Goal: Task Accomplishment & Management: Use online tool/utility

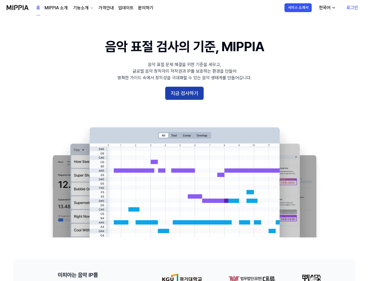
click at [187, 98] on button "지금 검사하기" at bounding box center [184, 93] width 38 height 13
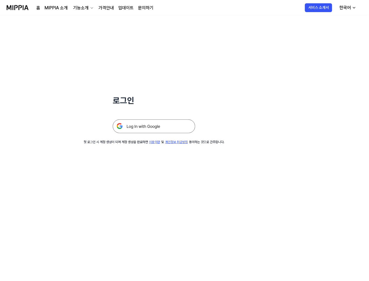
click at [177, 126] on img at bounding box center [154, 126] width 82 height 14
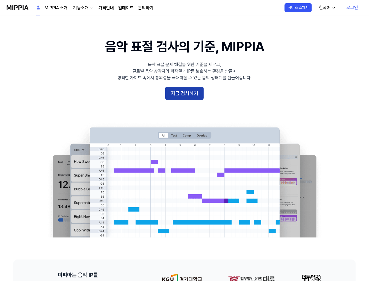
click at [180, 90] on button "지금 검사하기" at bounding box center [184, 93] width 38 height 13
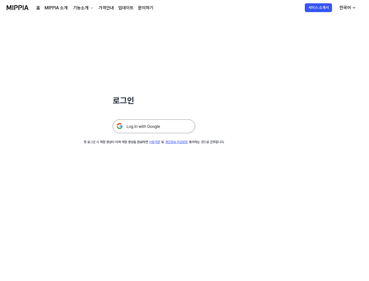
click at [157, 128] on img at bounding box center [154, 126] width 82 height 14
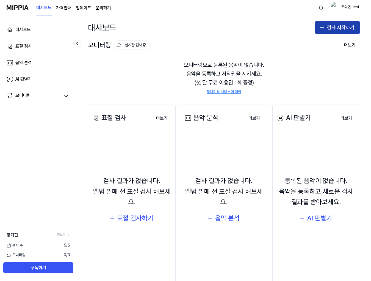
click at [327, 29] on button "검사 시작하기" at bounding box center [337, 27] width 45 height 13
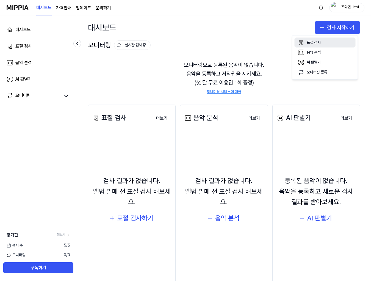
click at [308, 43] on div "표절 검사" at bounding box center [314, 42] width 14 height 5
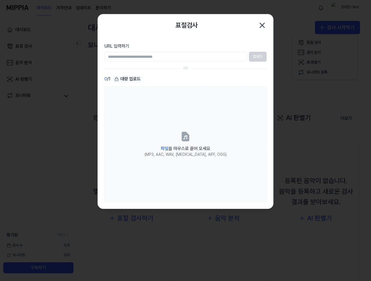
click at [259, 23] on icon "button" at bounding box center [262, 25] width 9 height 9
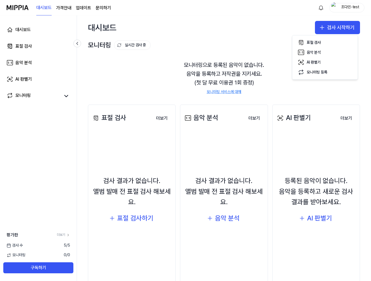
click at [347, 9] on div "조다민-test" at bounding box center [349, 7] width 21 height 6
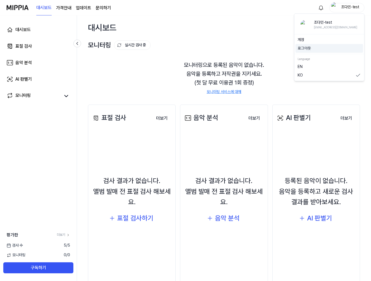
click at [319, 52] on div "로그아웃" at bounding box center [329, 48] width 68 height 9
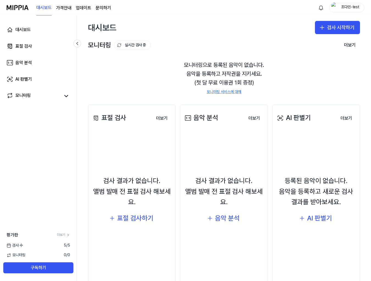
click at [340, 9] on div "조다민-test" at bounding box center [349, 7] width 21 height 6
click at [307, 47] on button "로그아웃" at bounding box center [329, 48] width 63 height 5
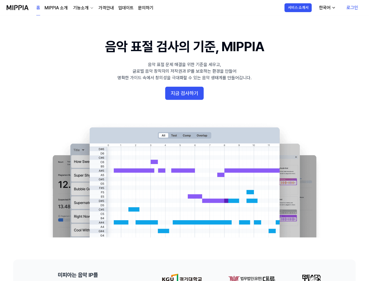
click at [346, 9] on link "로그인" at bounding box center [352, 7] width 20 height 15
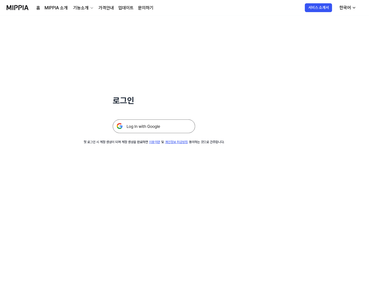
click at [131, 124] on img at bounding box center [154, 126] width 82 height 14
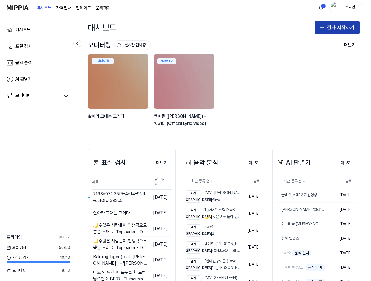
click at [340, 26] on button "검사 시작하기" at bounding box center [337, 27] width 45 height 13
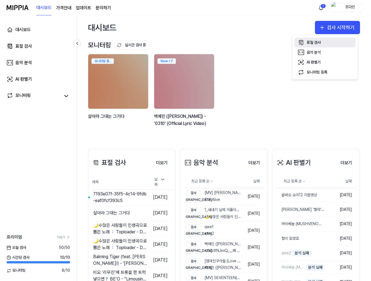
click at [316, 44] on div "표절 검사" at bounding box center [314, 42] width 14 height 5
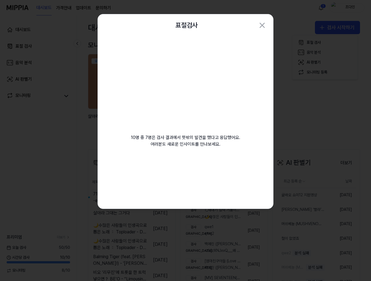
click at [157, 190] on div "10명 중 7명은 검사 결과에서 뜻밖의 발견을 했다고 응답했어요. 여러분도 새로운 인사이트를 만나보세요. 등록된 음악은 비공개 관리됩니다 검사…" at bounding box center [185, 122] width 175 height 172
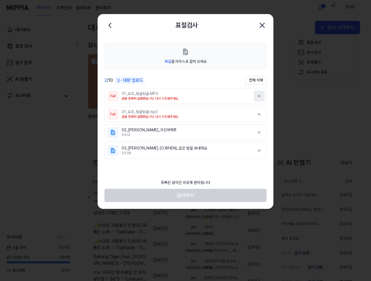
click at [259, 97] on icon at bounding box center [259, 96] width 4 height 4
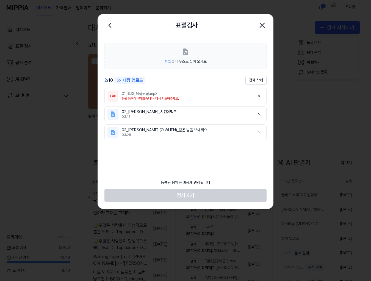
click at [259, 97] on icon at bounding box center [259, 96] width 4 height 4
click at [258, 95] on icon at bounding box center [259, 96] width 4 height 4
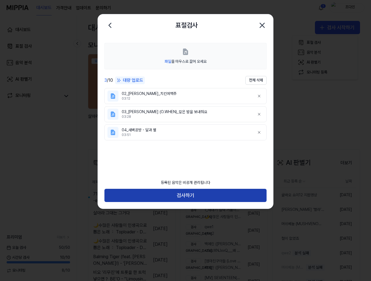
click at [132, 201] on button "검사하기" at bounding box center [185, 194] width 162 height 13
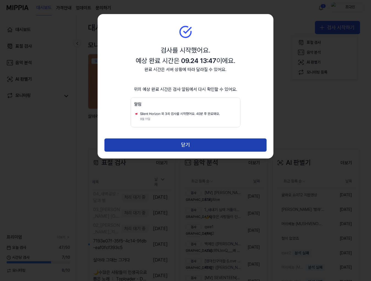
click at [201, 145] on button "닫기" at bounding box center [185, 144] width 162 height 13
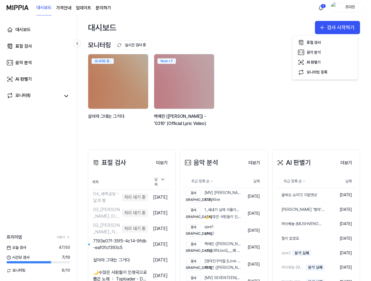
click at [223, 45] on div "모니터링 실시간 검사 중 더보기" at bounding box center [224, 45] width 272 height 9
click at [320, 6] on html "대시보드 가격안내 업데이트 문의하기 1 조다민 대시보드 표절 검사 음악 분석 AI 판별기 모니터링 프리미엄 더보기 오늘 검사 47 / 50 시…" at bounding box center [185, 140] width 371 height 281
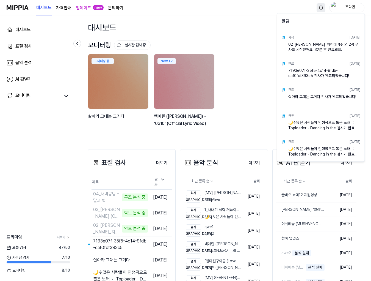
click at [257, 115] on html "대시보드 가격안내 업데이트 new 문의하기 조다민 대시보드 표절 검사 음악 분석 AI 판별기 모니터링 프리미엄 더보기 오늘 검사 47 / 50…" at bounding box center [185, 140] width 371 height 281
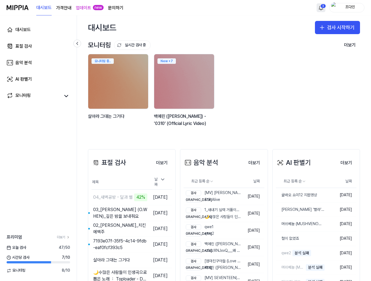
click at [323, 10] on html "대시보드 가격안내 업데이트 new 문의하기 3 조다민 대시보드 표절 검사 음악 분석 AI 판별기 모니터링 프리미엄 더보기 오늘 검사 47 / …" at bounding box center [185, 140] width 371 height 281
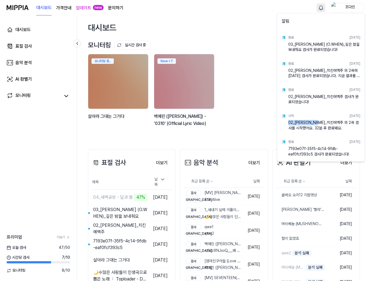
drag, startPoint x: 324, startPoint y: 124, endPoint x: 288, endPoint y: 124, distance: 36.5
click at [288, 124] on div "02_김지수_치킨에맥주 외 2곡 검사를 시작했어요. 32분 후 완료돼요." at bounding box center [324, 125] width 72 height 11
click at [290, 124] on div "02_김지수_치킨에맥주 외 2곡 검사를 시작했어요. 32분 후 완료돼요." at bounding box center [324, 125] width 72 height 11
drag, startPoint x: 332, startPoint y: 128, endPoint x: 285, endPoint y: 124, distance: 47.4
click at [285, 124] on div "시작 2025.09.24. 02_김지수_치킨에맥주 외 2곡 검사를 시작했어요. 32분 후 완료돼요." at bounding box center [320, 121] width 85 height 26
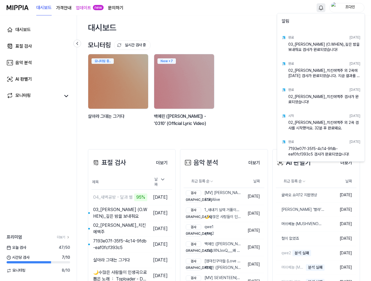
click at [269, 218] on html "대시보드 가격안내 업데이트 new 문의하기 조다민 대시보드 표절 검사 음악 분석 AI 판별기 모니터링 프리미엄 더보기 오늘 검사 47 / 50…" at bounding box center [185, 140] width 371 height 281
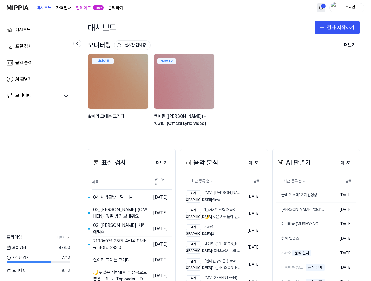
click at [322, 10] on html "대시보드 가격안내 업데이트 new 문의하기 1 조다민 대시보드 표절 검사 음악 분석 AI 판별기 모니터링 프리미엄 더보기 오늘 검사 47 / …" at bounding box center [185, 140] width 371 height 281
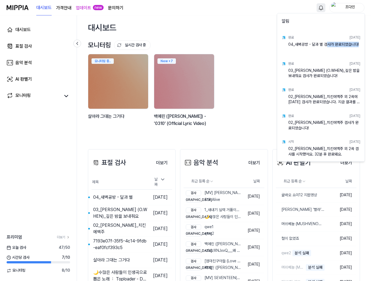
drag, startPoint x: 325, startPoint y: 45, endPoint x: 360, endPoint y: 45, distance: 34.9
click at [360, 45] on div "04_새벽공방 - 달과 별 검사가 완료되었습니다!" at bounding box center [324, 46] width 72 height 11
drag, startPoint x: 360, startPoint y: 45, endPoint x: 290, endPoint y: 44, distance: 69.8
click at [290, 44] on div "04_새벽공방 - 달과 별 검사가 완료되었습니다!" at bounding box center [324, 46] width 72 height 11
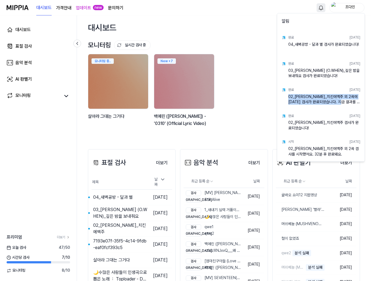
drag, startPoint x: 288, startPoint y: 94, endPoint x: 356, endPoint y: 101, distance: 68.3
click at [356, 101] on div "02_김지수_치킨에맥주 외 2곡에 대한 검사가 완료되었습니다. 지금 결과를 확인해 보세요." at bounding box center [324, 99] width 72 height 11
drag, startPoint x: 356, startPoint y: 101, endPoint x: 286, endPoint y: 95, distance: 70.0
click at [286, 95] on div "완료 2025.09.24. 02_김지수_치킨에맥주 외 2곡에 대한 검사가 완료되었습니다. 지금 결과를 확인해 보세요." at bounding box center [320, 95] width 85 height 26
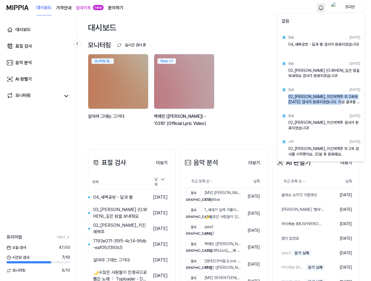
click at [286, 95] on div "완료 2025.09.24. 02_김지수_치킨에맥주 외 2곡에 대한 검사가 완료되었습니다. 지금 결과를 확인해 보세요." at bounding box center [320, 95] width 85 height 26
drag, startPoint x: 286, startPoint y: 96, endPoint x: 358, endPoint y: 99, distance: 71.5
click at [358, 99] on div "완료 2025.09.24. 02_김지수_치킨에맥주 외 2곡에 대한 검사가 완료되었습니다. 지금 결과를 확인해 보세요." at bounding box center [320, 95] width 85 height 26
click at [357, 99] on div "02_김지수_치킨에맥주 외 2곡에 대한 검사가 완료되었습니다. 지금 결과를 확인해 보세요." at bounding box center [324, 99] width 72 height 11
click at [292, 143] on div "시작" at bounding box center [290, 141] width 5 height 5
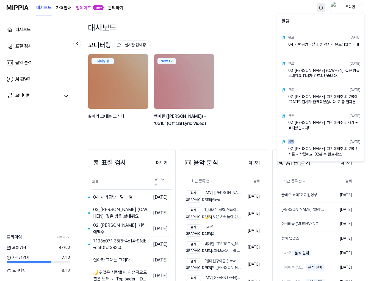
click at [292, 143] on div "시작" at bounding box center [290, 141] width 5 height 5
click at [293, 116] on div "완료" at bounding box center [290, 115] width 5 height 5
click at [290, 113] on div "완료" at bounding box center [290, 115] width 5 height 5
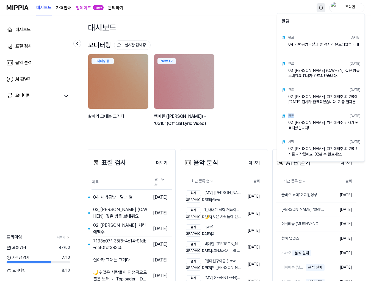
click at [290, 113] on div "완료" at bounding box center [290, 115] width 5 height 5
click at [288, 90] on div "완료" at bounding box center [290, 89] width 5 height 5
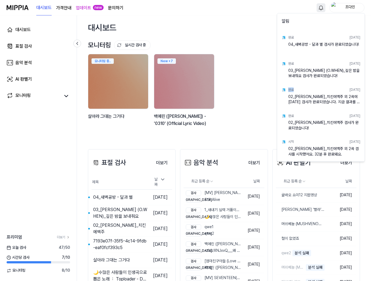
click at [288, 90] on div "완료" at bounding box center [290, 89] width 5 height 5
click at [289, 89] on div "완료" at bounding box center [290, 89] width 5 height 5
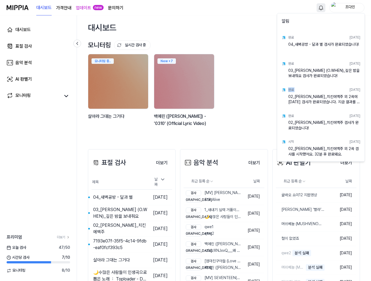
click at [289, 89] on div "완료" at bounding box center [290, 89] width 5 height 5
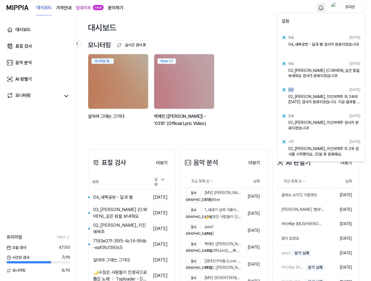
click at [289, 89] on div "완료" at bounding box center [290, 89] width 5 height 5
click at [288, 90] on div "완료" at bounding box center [290, 89] width 5 height 5
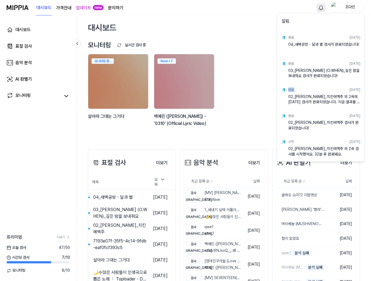
click at [288, 90] on div "완료" at bounding box center [290, 89] width 5 height 5
click at [288, 91] on div "완료" at bounding box center [290, 89] width 5 height 5
click at [289, 88] on div "완료" at bounding box center [290, 89] width 5 height 5
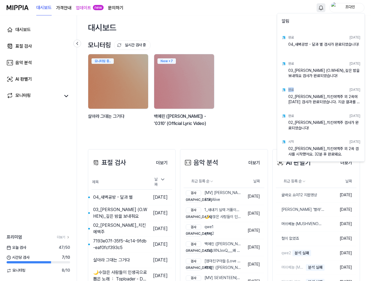
click at [289, 91] on div "완료" at bounding box center [290, 89] width 5 height 5
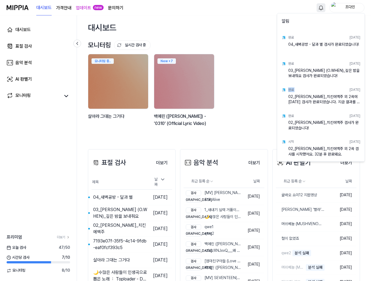
click at [289, 91] on div "완료" at bounding box center [290, 89] width 5 height 5
drag, startPoint x: 288, startPoint y: 95, endPoint x: 357, endPoint y: 104, distance: 69.2
click at [357, 104] on div "02_김지수_치킨에맥주 외 2곡에 대한 검사가 완료되었습니다. 지금 결과를 확인해 보세요." at bounding box center [324, 99] width 72 height 11
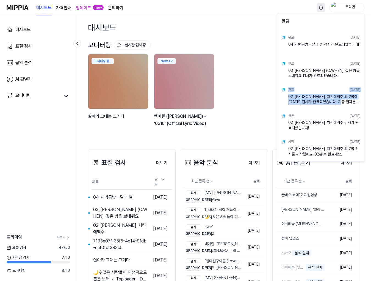
drag, startPoint x: 357, startPoint y: 104, endPoint x: 287, endPoint y: 91, distance: 70.6
click at [287, 91] on div "완료 2025.09.24. 02_김지수_치킨에맥주 외 2곡에 대한 검사가 완료되었습니다. 지금 결과를 확인해 보세요." at bounding box center [320, 95] width 85 height 26
click at [80, 169] on html "대시보드 가격안내 업데이트 new 문의하기 조다민 대시보드 표절 검사 음악 분석 AI 판별기 모니터링 프리미엄 더보기 오늘 검사 47 / 50…" at bounding box center [185, 140] width 371 height 281
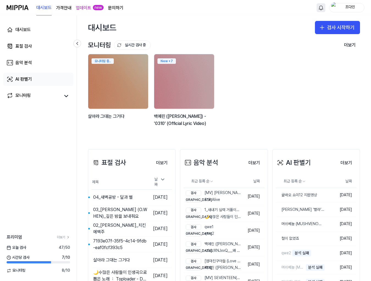
click at [34, 77] on link "AI 판별기" at bounding box center [38, 79] width 70 height 13
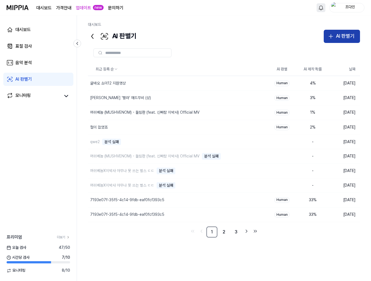
click at [335, 35] on button "AI 판별기" at bounding box center [342, 36] width 36 height 13
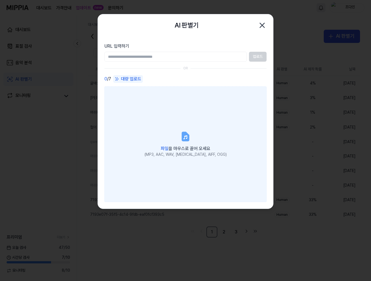
click at [157, 105] on label "파일 을 마우스로 끌어 오세요 (MP3, AAC, WAV, FLAC, AIFF, OGG)" at bounding box center [185, 143] width 162 height 115
click at [0, 0] on input "파일 을 마우스로 끌어 오세요 (MP3, AAC, WAV, FLAC, AIFF, OGG)" at bounding box center [0, 0] width 0 height 0
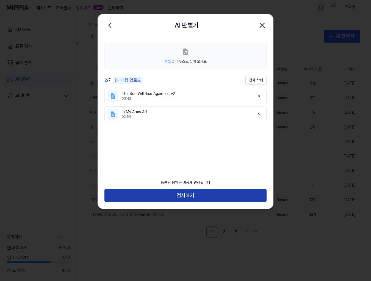
click at [166, 195] on button "검사하기" at bounding box center [185, 194] width 162 height 13
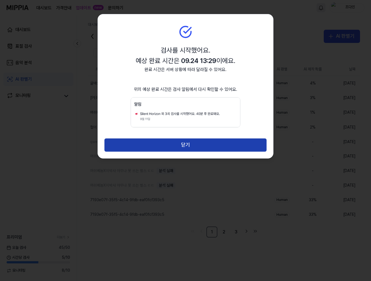
click at [172, 150] on button "닫기" at bounding box center [185, 144] width 162 height 13
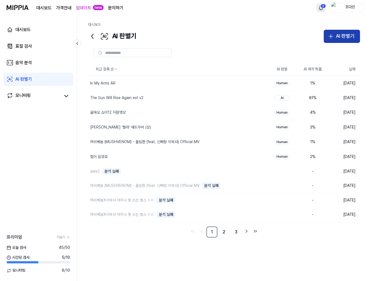
click at [340, 40] on button "AI 판별기" at bounding box center [342, 36] width 36 height 13
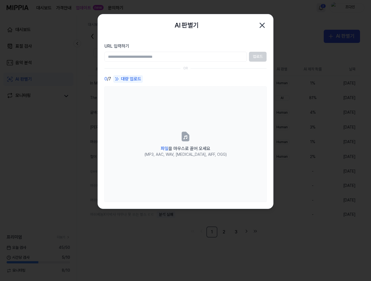
click at [187, 61] on input "URL 입력하기" at bounding box center [175, 57] width 142 height 10
click at [168, 55] on input "URL 입력하기" at bounding box center [175, 57] width 142 height 10
paste input "**********"
type input "**********"
click at [257, 56] on button "업로드" at bounding box center [258, 57] width 18 height 10
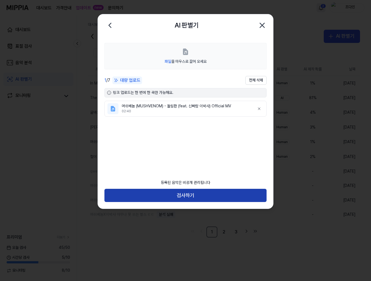
click at [138, 195] on button "검사하기" at bounding box center [185, 194] width 162 height 13
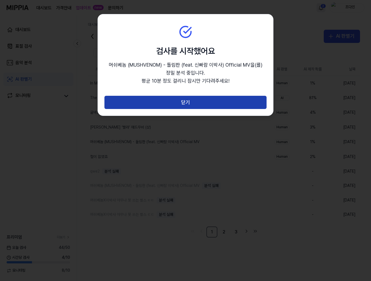
click at [163, 102] on button "닫기" at bounding box center [185, 102] width 162 height 13
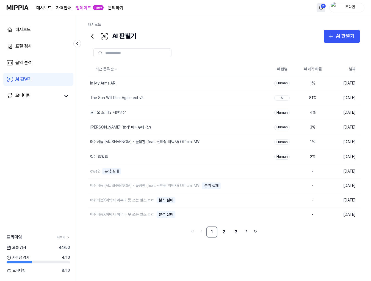
click at [238, 49] on div at bounding box center [224, 52] width 272 height 9
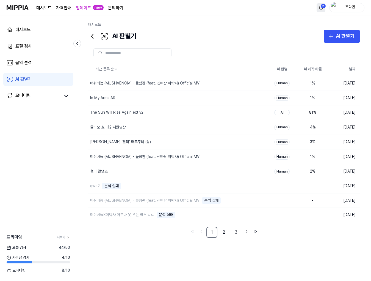
click at [86, 7] on link "업데이트" at bounding box center [83, 8] width 15 height 7
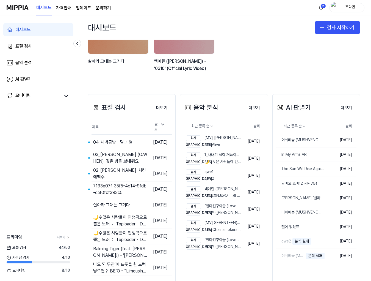
scroll to position [66, 0]
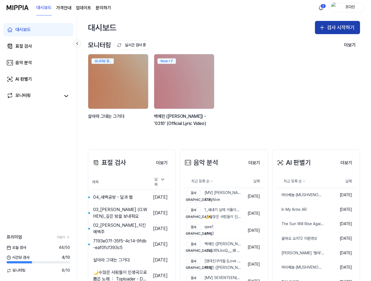
click at [336, 30] on button "검사 시작하기" at bounding box center [337, 27] width 45 height 13
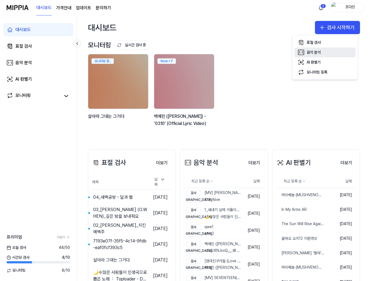
click at [329, 48] on button "음악 분석" at bounding box center [325, 53] width 61 height 10
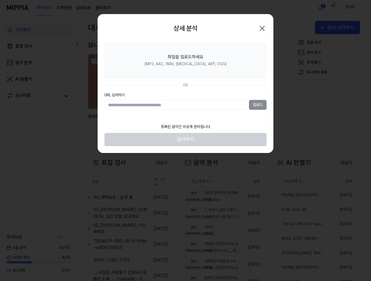
click at [137, 103] on input "URL 입력하기" at bounding box center [175, 105] width 142 height 10
type input "**********"
click at [249, 105] on button "업로드" at bounding box center [258, 105] width 18 height 10
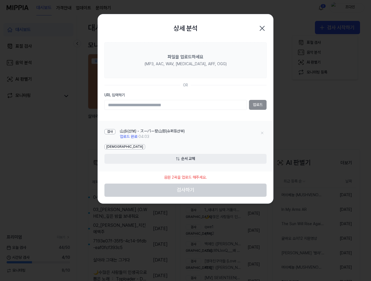
click at [180, 109] on input "URL 입력하기" at bounding box center [175, 105] width 142 height 10
paste input "**********"
type input "**********"
click at [260, 105] on button "업로드" at bounding box center [258, 105] width 18 height 10
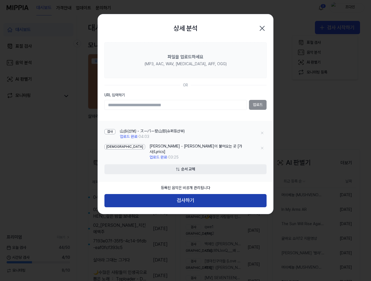
click at [137, 194] on button "검사하기" at bounding box center [185, 200] width 162 height 13
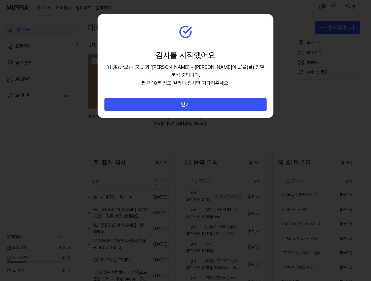
click at [160, 82] on section "검사를 시작했어요 '山歩(산보) - ス...' 과 '[PERSON_NAME] - [PERSON_NAME]이 ...' 을(를) 정밀 분석 중입니…" at bounding box center [185, 56] width 175 height 84
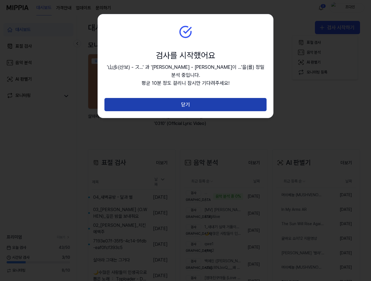
click at [157, 102] on button "닫기" at bounding box center [185, 104] width 162 height 13
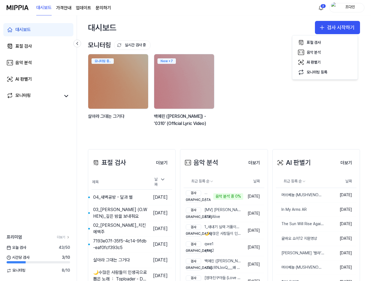
click at [271, 223] on div "표절 검사 더보기 표절 검사 제목 날짜 04_새벽공방 - 달과 별 이동하기 [DATE] 03_[PERSON_NAME] (O.WHEN)_깊은 밤…" at bounding box center [224, 243] width 294 height 210
click at [227, 170] on div "음악 분석 더보기" at bounding box center [224, 162] width 80 height 15
click at [195, 197] on div "[DEMOGRAPHIC_DATA]" at bounding box center [193, 199] width 15 height 5
click at [203, 195] on div "검사 山歩(산보) - スーパー登山部(슈퍼등산부) 비교 [PERSON_NAME] - [PERSON_NAME]이 불어오는 곳 [가사⧸Lyrics]…" at bounding box center [213, 196] width 59 height 17
click at [257, 163] on button "더보기" at bounding box center [254, 162] width 20 height 11
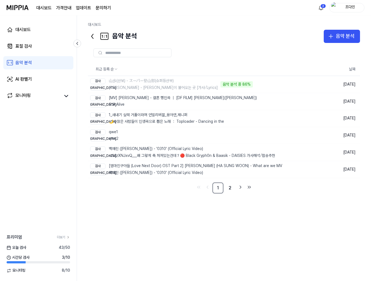
click at [139, 211] on div "최근 등록 순 날짜 검사 山歩(산보) - スーパー登山部(슈퍼등산부) 비교 [PERSON_NAME] - [PERSON_NAME]이 불어오는 곳 …" at bounding box center [224, 156] width 272 height 227
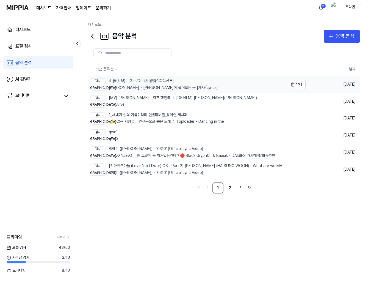
click at [141, 79] on div "검사 山歩(산보) - スーパー登山部(슈퍼등산부)" at bounding box center [154, 80] width 128 height 5
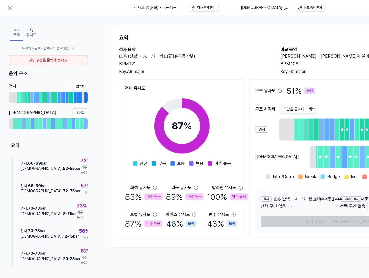
scroll to position [2, 0]
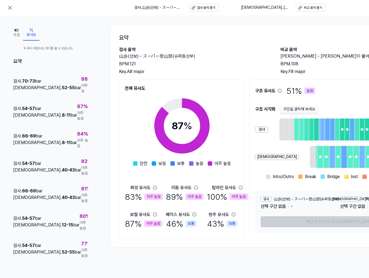
click at [33, 28] on icon "button" at bounding box center [31, 30] width 4 height 4
click at [62, 85] on span "52 - 55" at bounding box center [68, 87] width 13 height 5
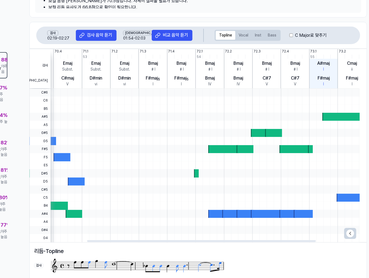
scroll to position [126, 85]
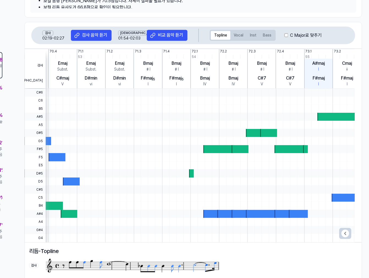
click at [299, 34] on label "C Major로 맞추기" at bounding box center [306, 35] width 32 height 7
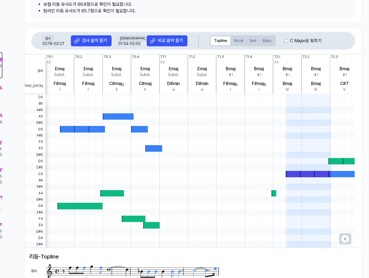
scroll to position [121, 85]
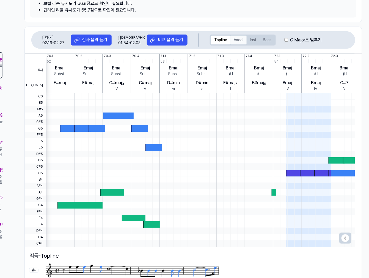
click at [236, 37] on button "Vocal" at bounding box center [238, 40] width 16 height 9
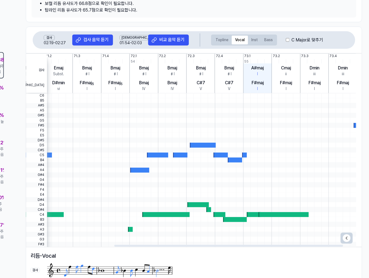
scroll to position [0, 0]
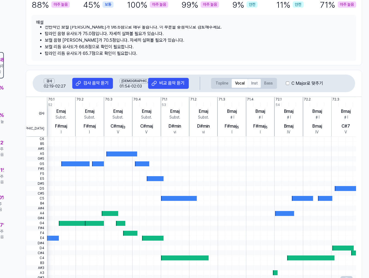
click at [259, 87] on button "Inst" at bounding box center [254, 83] width 13 height 9
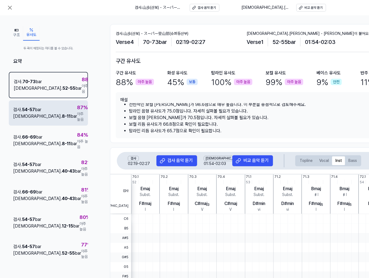
click at [54, 109] on div "검사 . 54 - 57 bar 비교 . 8 - 11 bar 87 % 아주 높음" at bounding box center [48, 113] width 79 height 25
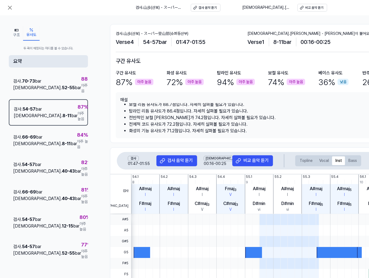
click at [39, 58] on div "요약" at bounding box center [48, 61] width 79 height 12
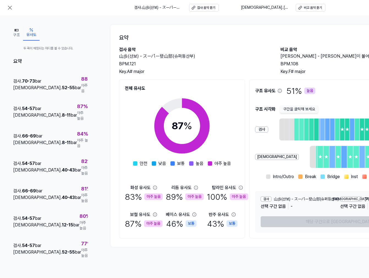
click at [14, 29] on button "구조" at bounding box center [16, 32] width 13 height 15
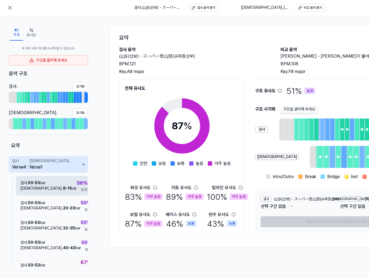
click at [46, 192] on div "검사 . 50 - 53 bar 비교 . 8 - 11 bar 56 % 높음" at bounding box center [52, 186] width 72 height 20
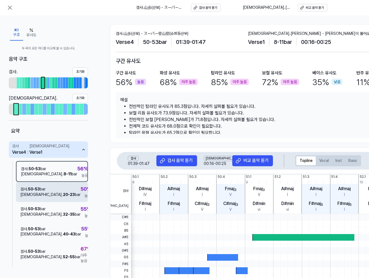
click at [49, 197] on div "검사 . 50 - 53 bar 비교 . 20 - 23 bar 50 % 높음" at bounding box center [52, 192] width 72 height 20
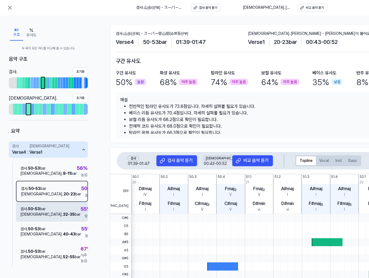
click at [48, 207] on div "검사 . 50 - 53 bar 비교 . 32 - 35 bar 55 % 높음" at bounding box center [52, 212] width 72 height 20
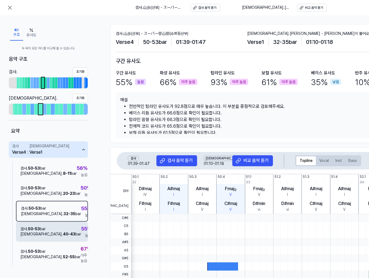
click at [46, 224] on div "검사 . 50 - 53 bar 비교 . 40 - 43 bar 55 % 높음" at bounding box center [52, 232] width 72 height 20
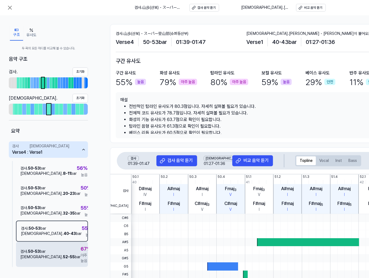
click at [39, 245] on div "검사 . 50 - 53 bar 비교 . 52 - 55 bar 67 % 아주 높음" at bounding box center [52, 254] width 72 height 25
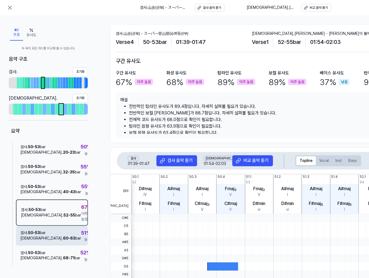
click at [43, 236] on div "[DEMOGRAPHIC_DATA] . 60 - 63 bar" at bounding box center [50, 238] width 61 height 5
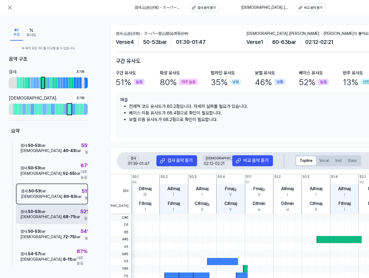
click at [45, 215] on div "[DEMOGRAPHIC_DATA] . 68 - 71 bar" at bounding box center [50, 217] width 60 height 5
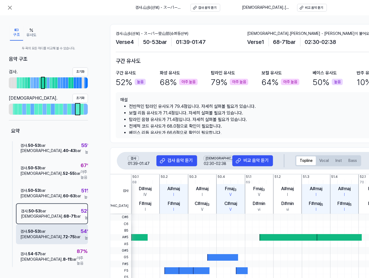
click at [43, 229] on div "검사 . 50 - 53 bar" at bounding box center [50, 231] width 60 height 5
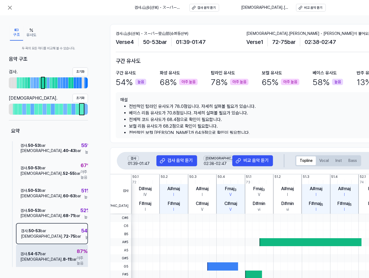
click at [42, 252] on div "검사 . 54 - 57 bar" at bounding box center [48, 254] width 56 height 5
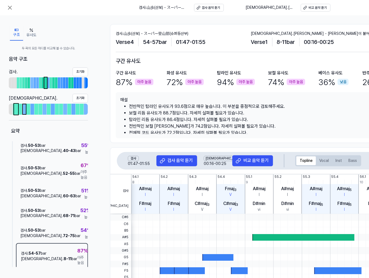
click at [23, 113] on div at bounding box center [24, 109] width 3 height 10
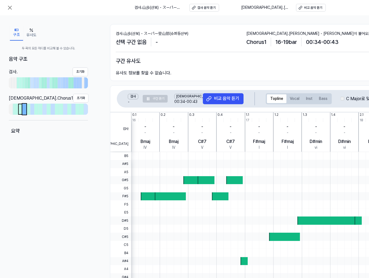
click at [19, 113] on div at bounding box center [20, 109] width 3 height 10
